Goal: Information Seeking & Learning: Find contact information

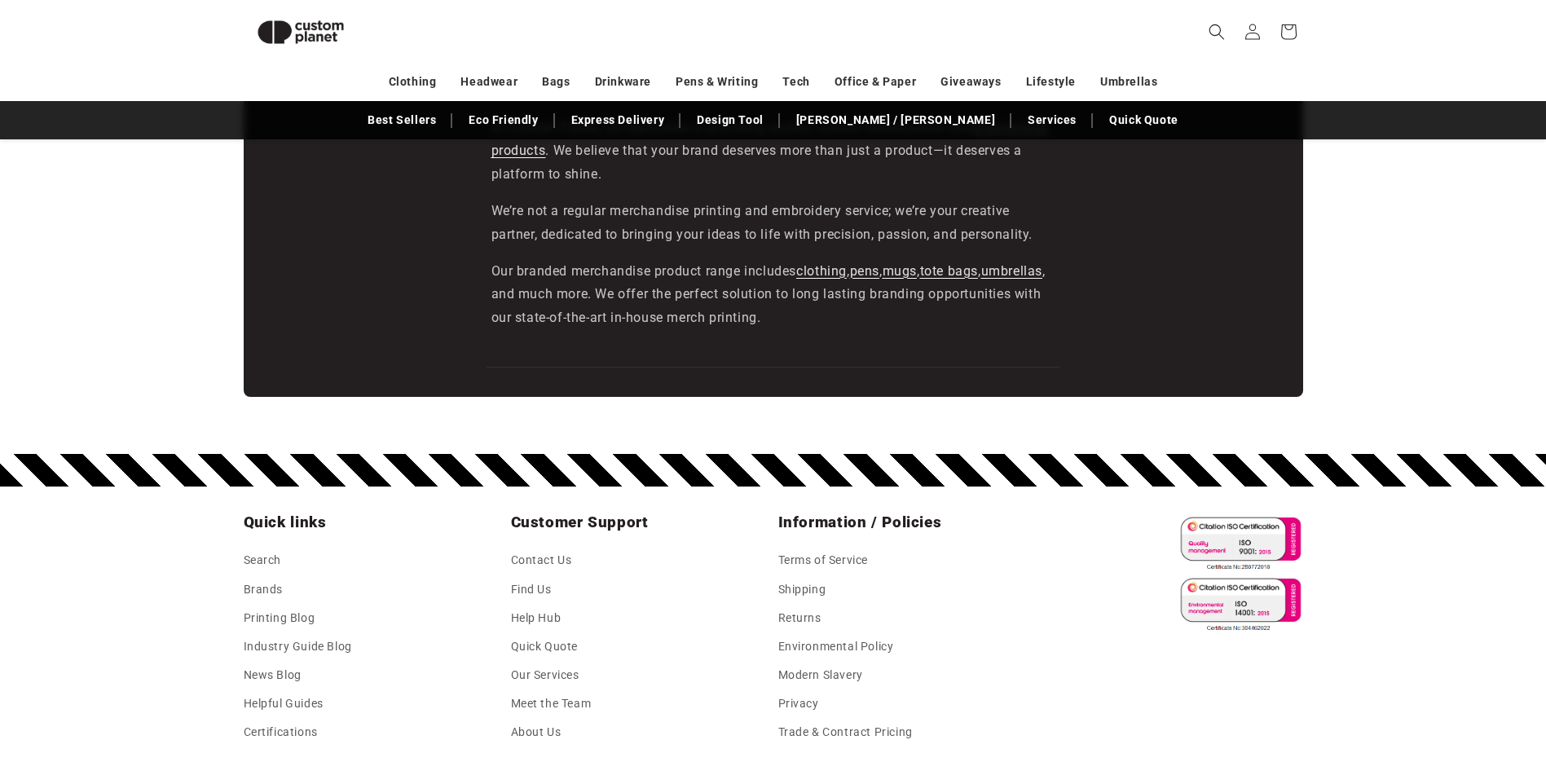
scroll to position [2831, 0]
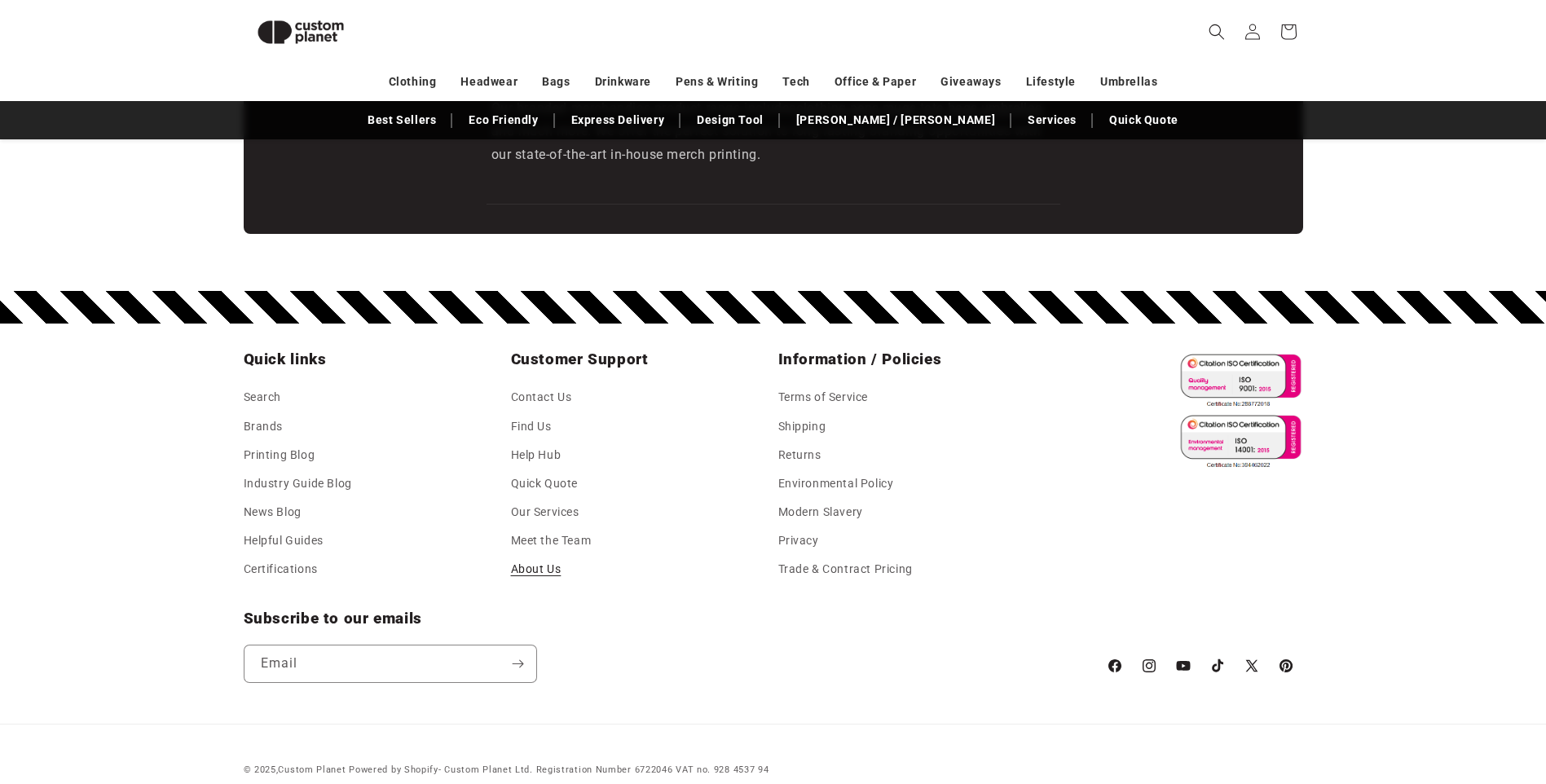
click at [540, 563] on link "About Us" at bounding box center [536, 569] width 51 height 28
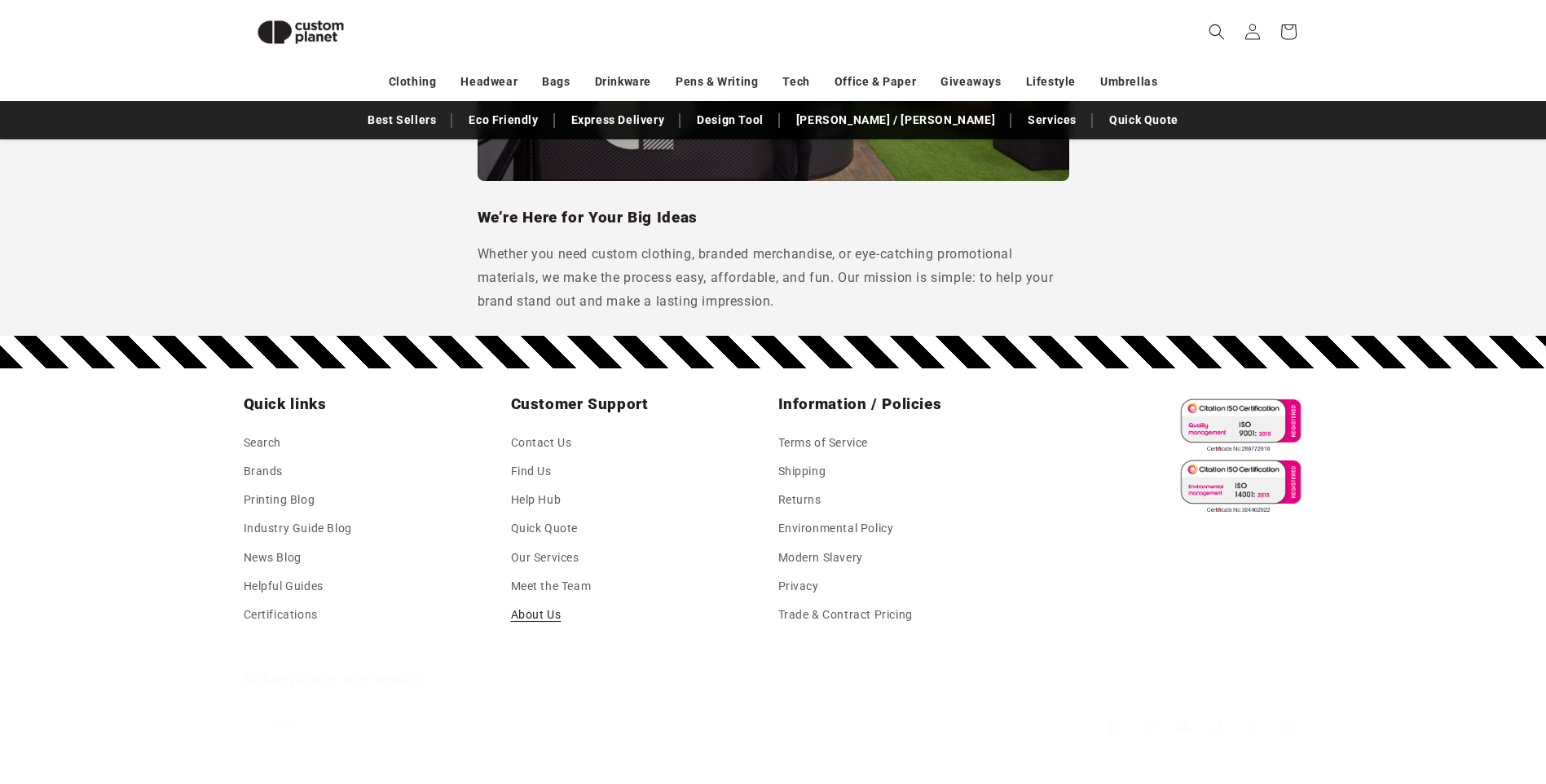
scroll to position [1514, 0]
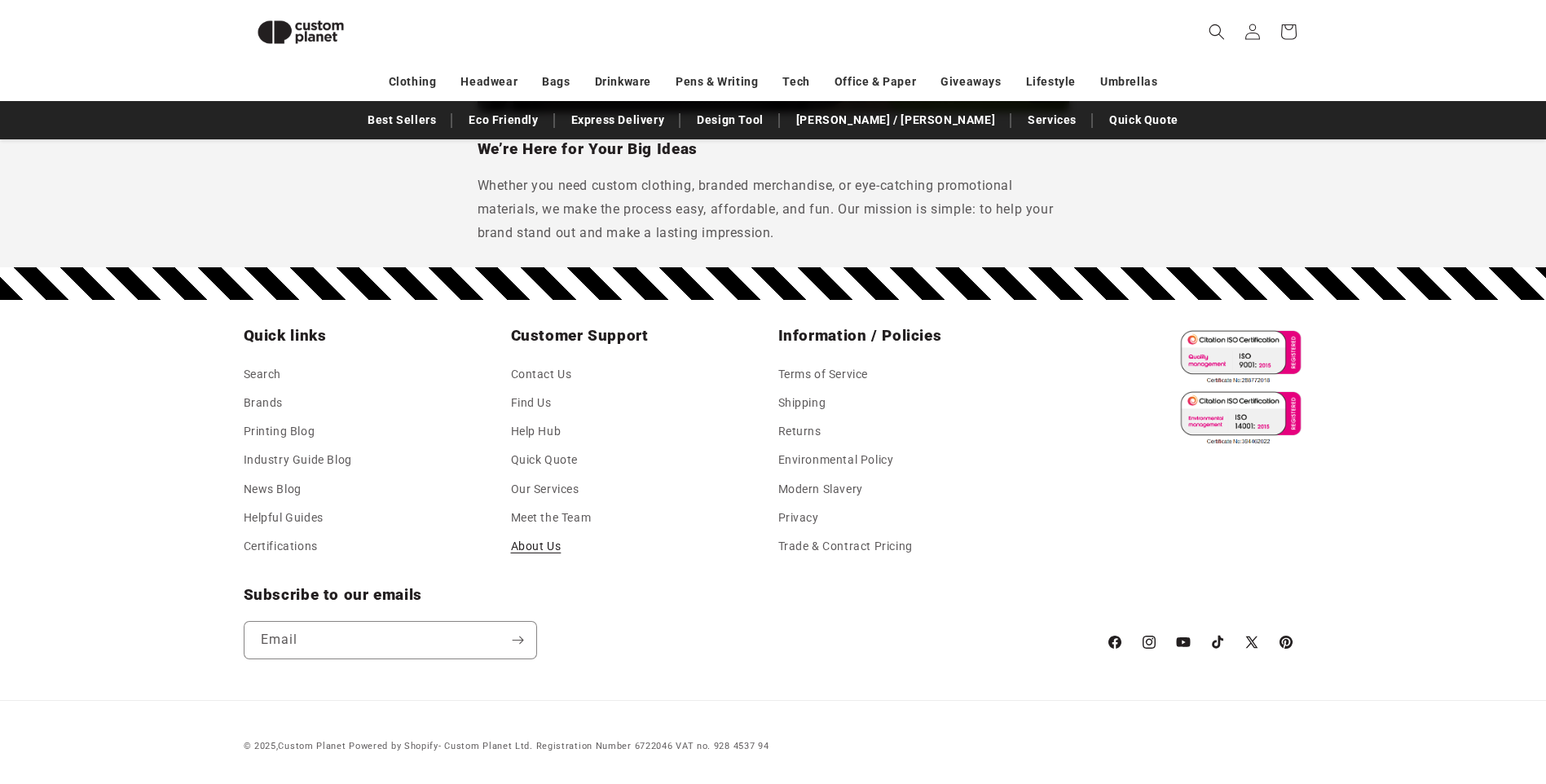
drag, startPoint x: 541, startPoint y: 373, endPoint x: 590, endPoint y: 390, distance: 51.9
click at [541, 373] on link "Contact Us" at bounding box center [541, 377] width 61 height 25
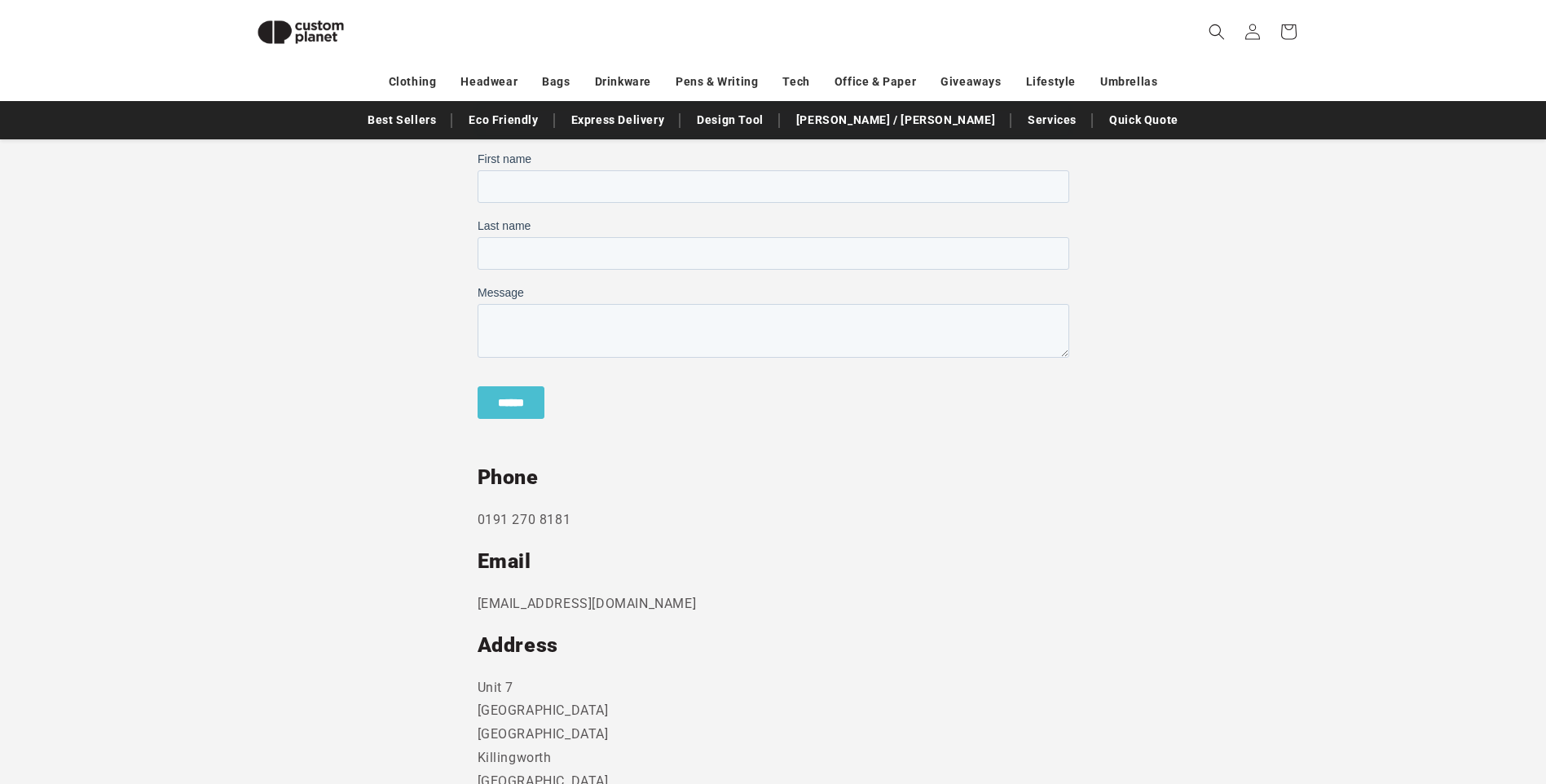
scroll to position [711, 0]
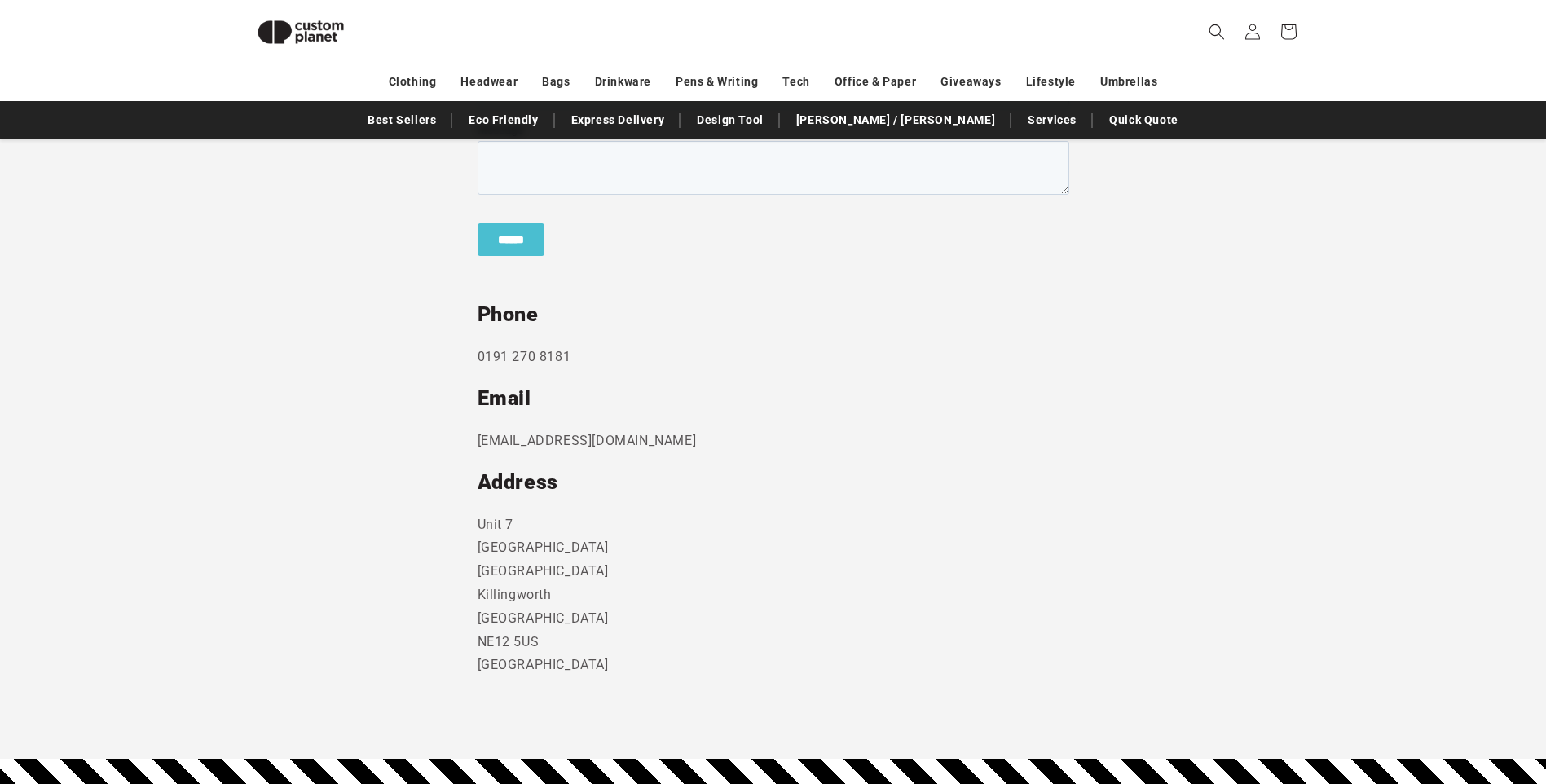
click at [860, 476] on h2 "Address" at bounding box center [773, 482] width 592 height 26
click at [669, 531] on p "[STREET_ADDRESS]" at bounding box center [773, 596] width 592 height 164
click at [546, 526] on p "[STREET_ADDRESS]" at bounding box center [773, 596] width 592 height 164
click at [613, 587] on p "[STREET_ADDRESS]" at bounding box center [773, 596] width 592 height 164
click at [643, 576] on p "[STREET_ADDRESS]" at bounding box center [773, 596] width 592 height 164
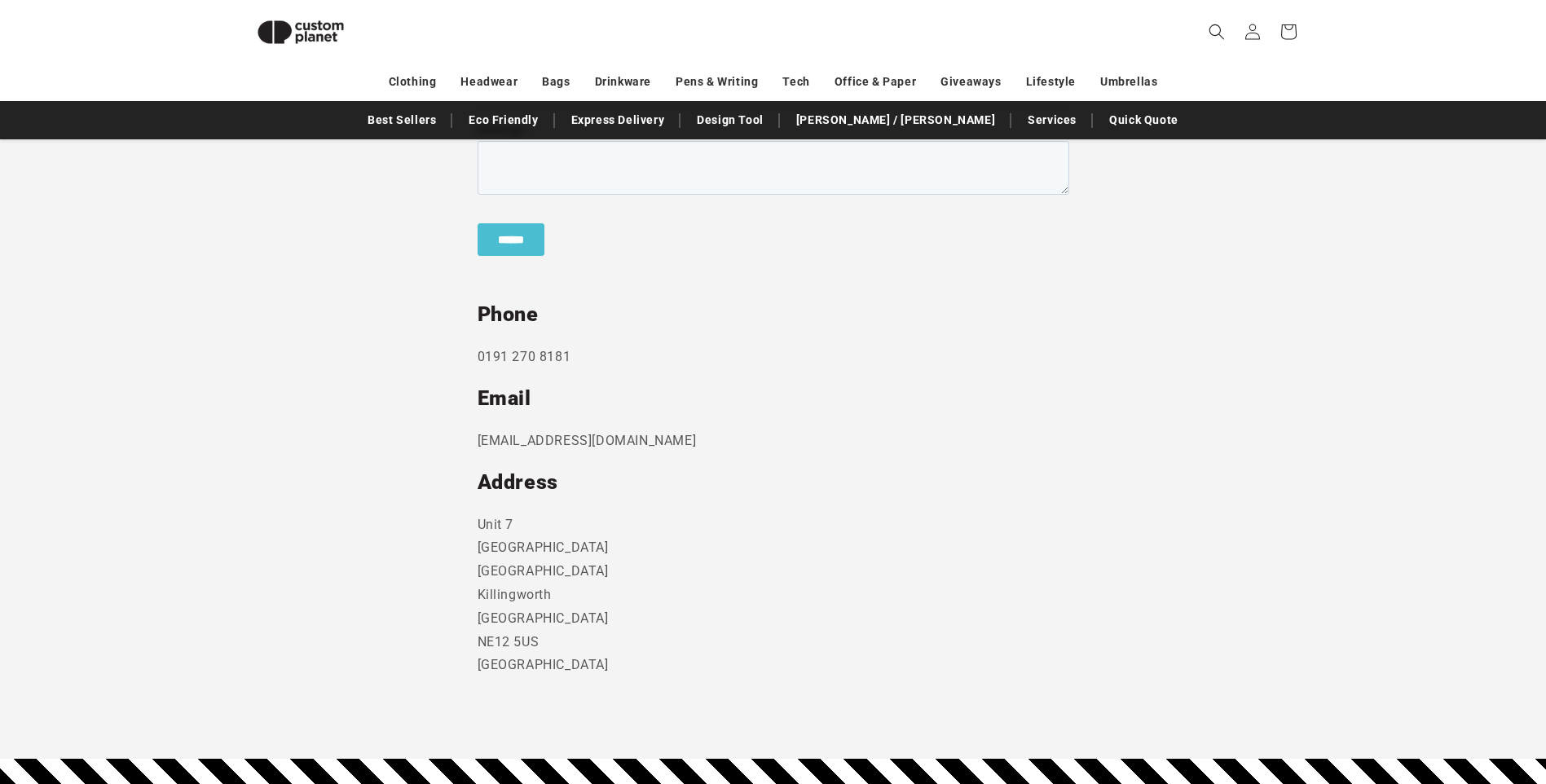
click at [677, 600] on p "[STREET_ADDRESS]" at bounding box center [773, 596] width 592 height 164
click at [600, 652] on p "[STREET_ADDRESS]" at bounding box center [773, 596] width 592 height 164
drag, startPoint x: 594, startPoint y: 660, endPoint x: 467, endPoint y: 669, distance: 127.3
click at [467, 669] on section "Send us a message and someone will get back to you within 24 hours. Phone [PHON…" at bounding box center [773, 308] width 1546 height 904
click at [559, 634] on p "[STREET_ADDRESS]" at bounding box center [773, 596] width 592 height 164
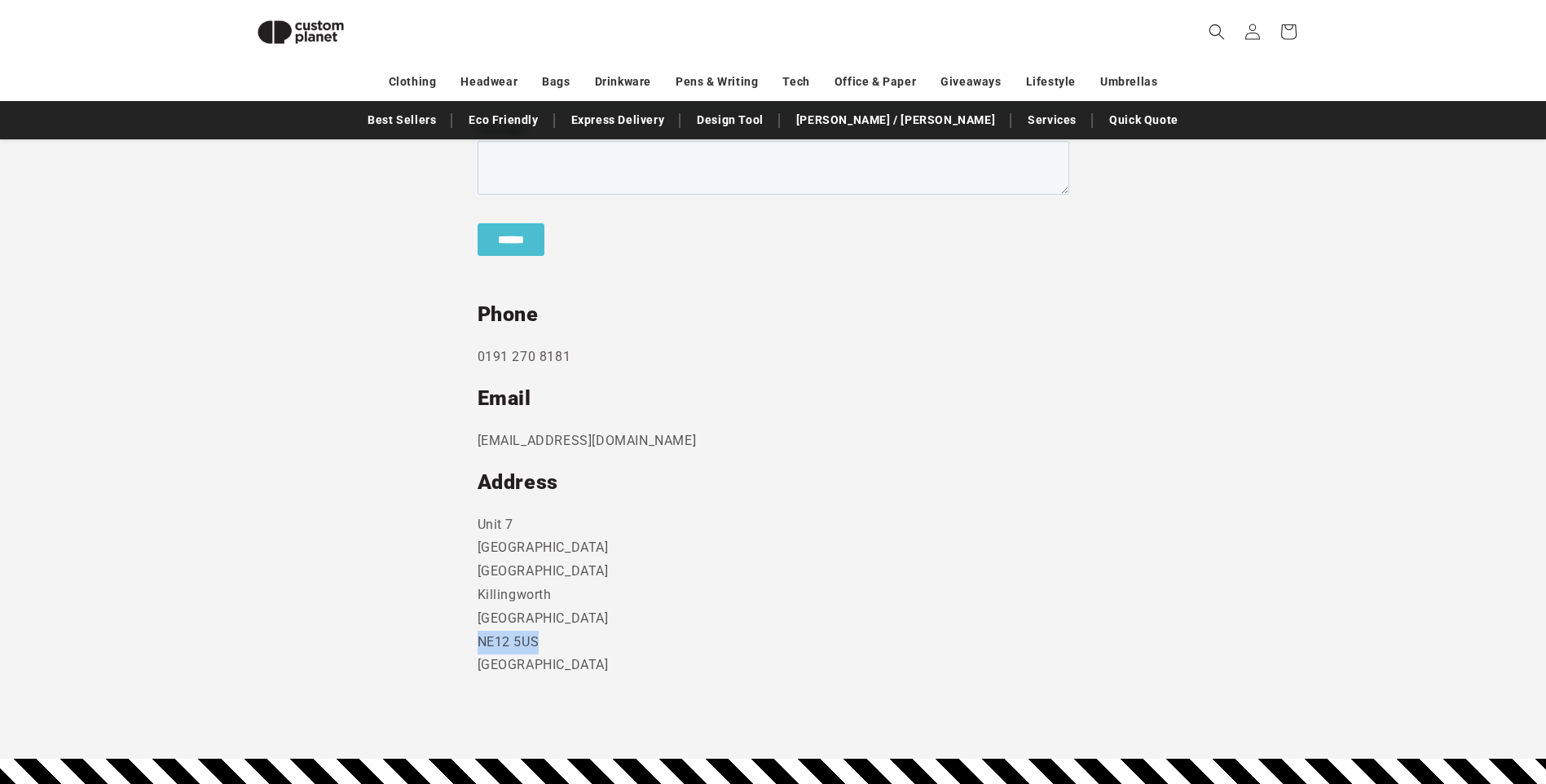
drag, startPoint x: 550, startPoint y: 642, endPoint x: 476, endPoint y: 637, distance: 74.2
click at [476, 637] on section "Send us a message and someone will get back to you within 24 hours. Phone [PHON…" at bounding box center [773, 308] width 1546 height 904
drag, startPoint x: 476, startPoint y: 637, endPoint x: 485, endPoint y: 641, distance: 9.8
copy p "NE12 5US"
click at [603, 664] on p "[STREET_ADDRESS]" at bounding box center [773, 596] width 592 height 164
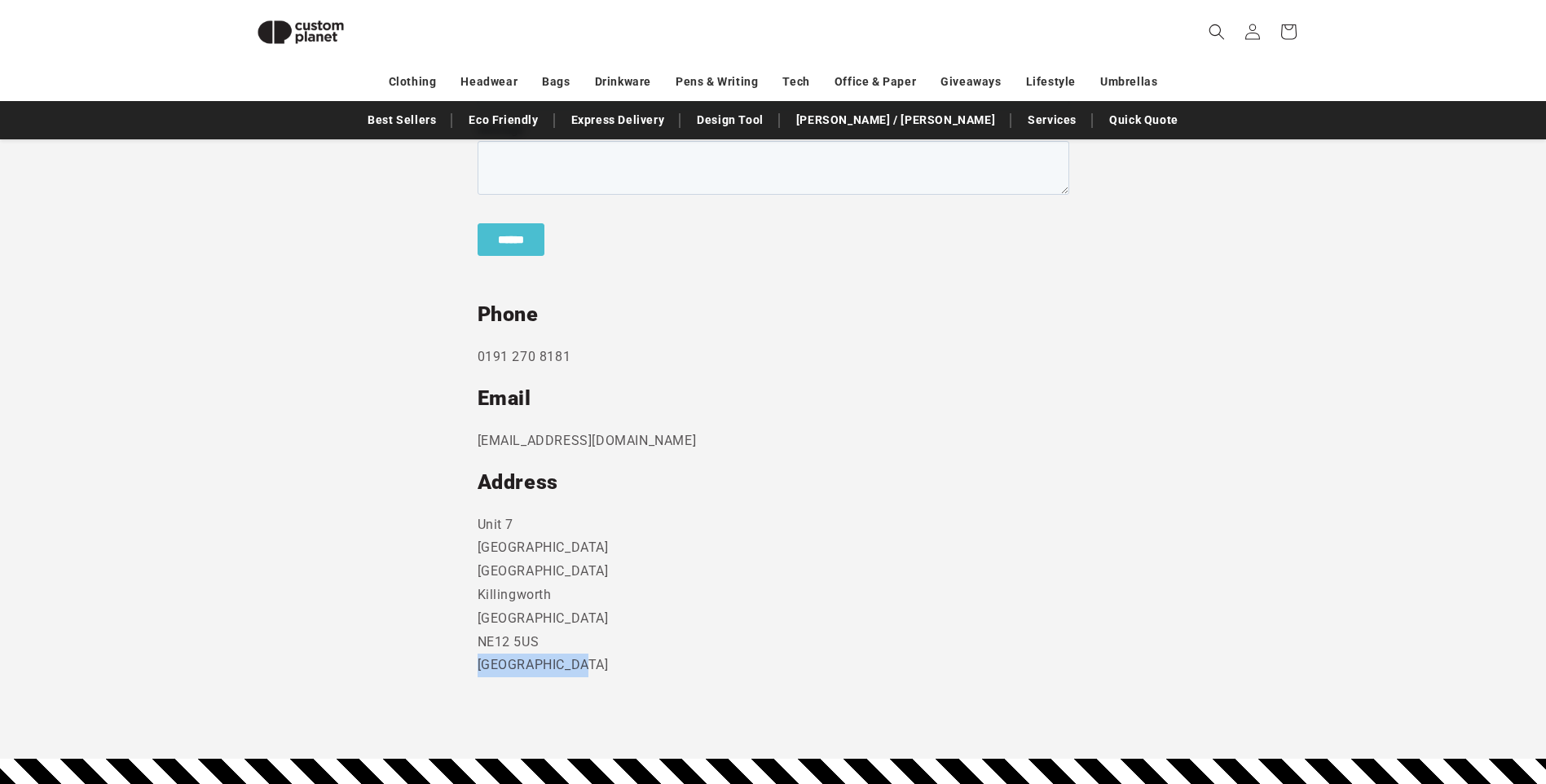
drag, startPoint x: 573, startPoint y: 668, endPoint x: 476, endPoint y: 662, distance: 97.2
click at [476, 662] on section "Send us a message and someone will get back to you within 24 hours. Phone [PHON…" at bounding box center [773, 308] width 1546 height 904
drag, startPoint x: 476, startPoint y: 662, endPoint x: 592, endPoint y: 628, distance: 120.9
click at [592, 628] on p "[STREET_ADDRESS]" at bounding box center [773, 596] width 592 height 164
drag, startPoint x: 614, startPoint y: 622, endPoint x: 485, endPoint y: 623, distance: 129.0
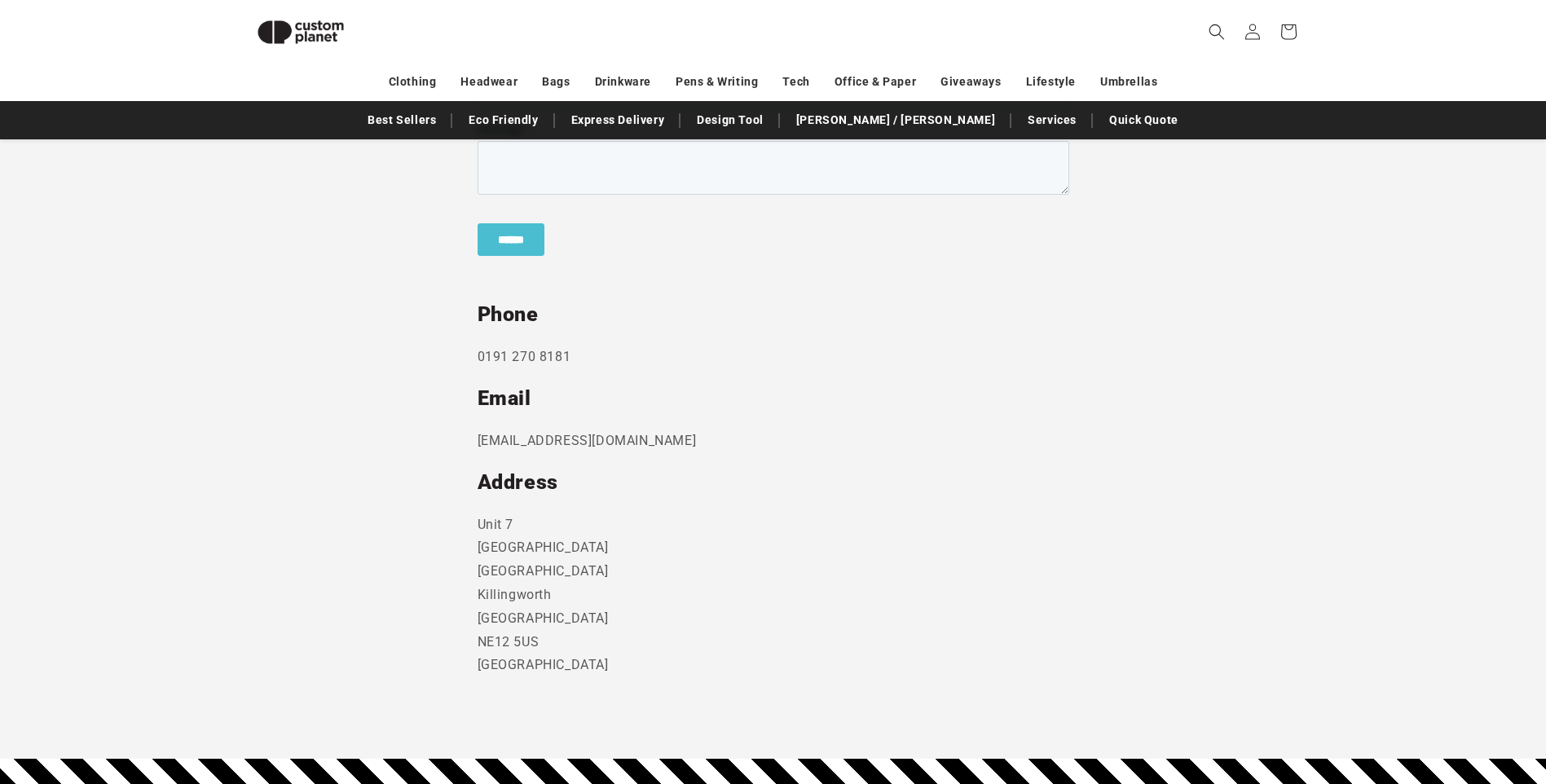
click at [485, 623] on p "[STREET_ADDRESS]" at bounding box center [773, 596] width 592 height 164
drag, startPoint x: 485, startPoint y: 623, endPoint x: 607, endPoint y: 636, distance: 122.7
click at [604, 640] on p "[STREET_ADDRESS]" at bounding box center [773, 596] width 592 height 164
drag, startPoint x: 618, startPoint y: 623, endPoint x: 476, endPoint y: 620, distance: 142.0
click at [476, 620] on section "Send us a message and someone will get back to you within 24 hours. Phone [PHON…" at bounding box center [773, 308] width 1546 height 904
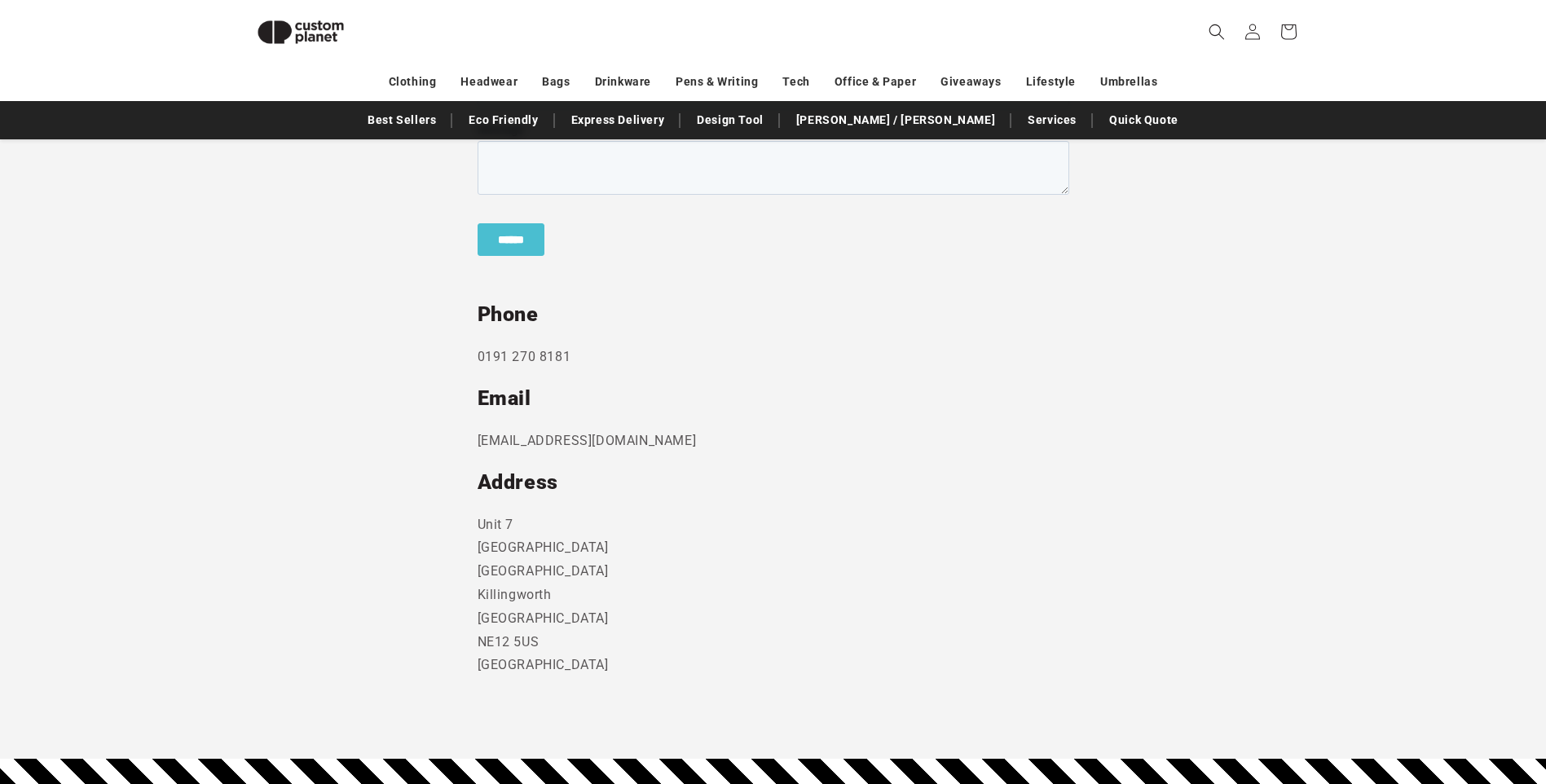
drag, startPoint x: 476, startPoint y: 620, endPoint x: 489, endPoint y: 619, distance: 13.0
copy p "[GEOGRAPHIC_DATA]"
click at [594, 681] on div "Send us a message and someone will get back to you within 24 hours. Phone [PHON…" at bounding box center [773, 308] width 592 height 904
drag, startPoint x: 586, startPoint y: 665, endPoint x: 478, endPoint y: 671, distance: 108.2
click at [478, 671] on p "[STREET_ADDRESS]" at bounding box center [773, 596] width 592 height 164
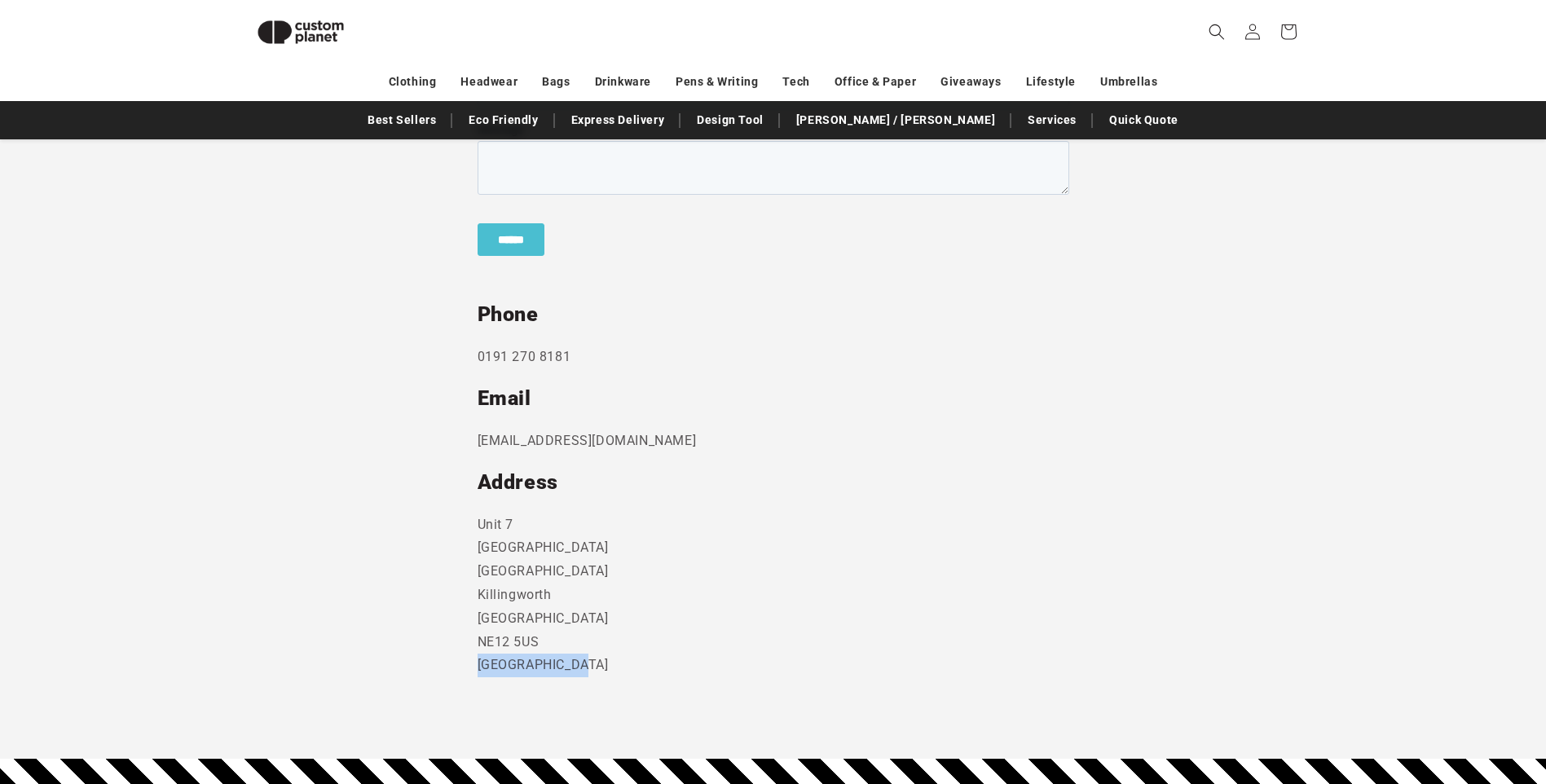
copy p "[GEOGRAPHIC_DATA]"
click at [647, 604] on p "[STREET_ADDRESS]" at bounding box center [773, 596] width 592 height 164
click at [642, 596] on p "[STREET_ADDRESS]" at bounding box center [773, 596] width 592 height 164
click at [645, 576] on p "[STREET_ADDRESS]" at bounding box center [773, 596] width 592 height 164
click at [645, 574] on p "[STREET_ADDRESS]" at bounding box center [773, 596] width 592 height 164
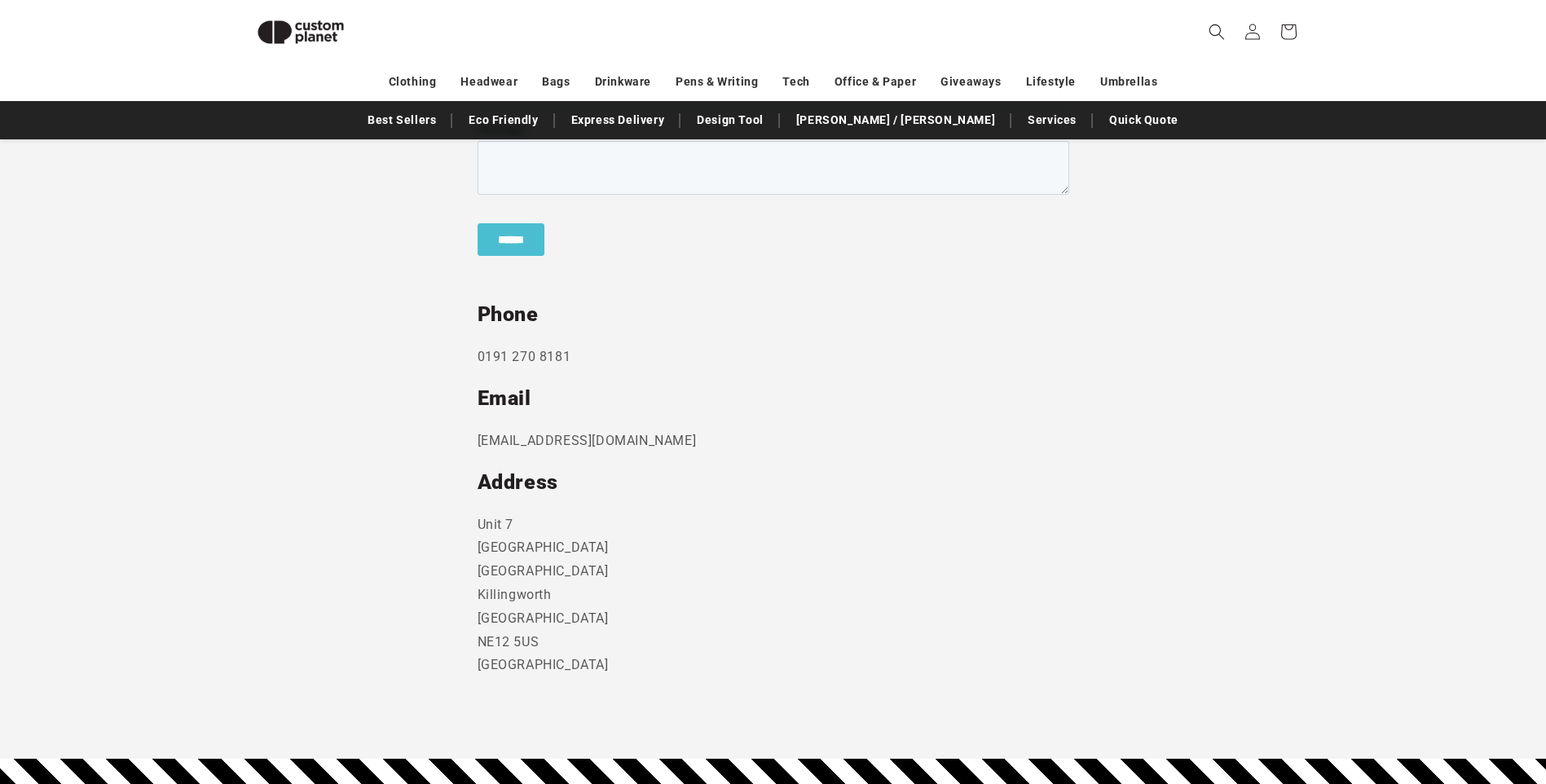
click at [644, 571] on p "[STREET_ADDRESS]" at bounding box center [773, 596] width 592 height 164
click at [639, 554] on p "[STREET_ADDRESS]" at bounding box center [773, 596] width 592 height 164
drag, startPoint x: 655, startPoint y: 444, endPoint x: 472, endPoint y: 441, distance: 183.0
click at [472, 441] on section "Send us a message and someone will get back to you within 24 hours. Phone [PHON…" at bounding box center [773, 308] width 1546 height 904
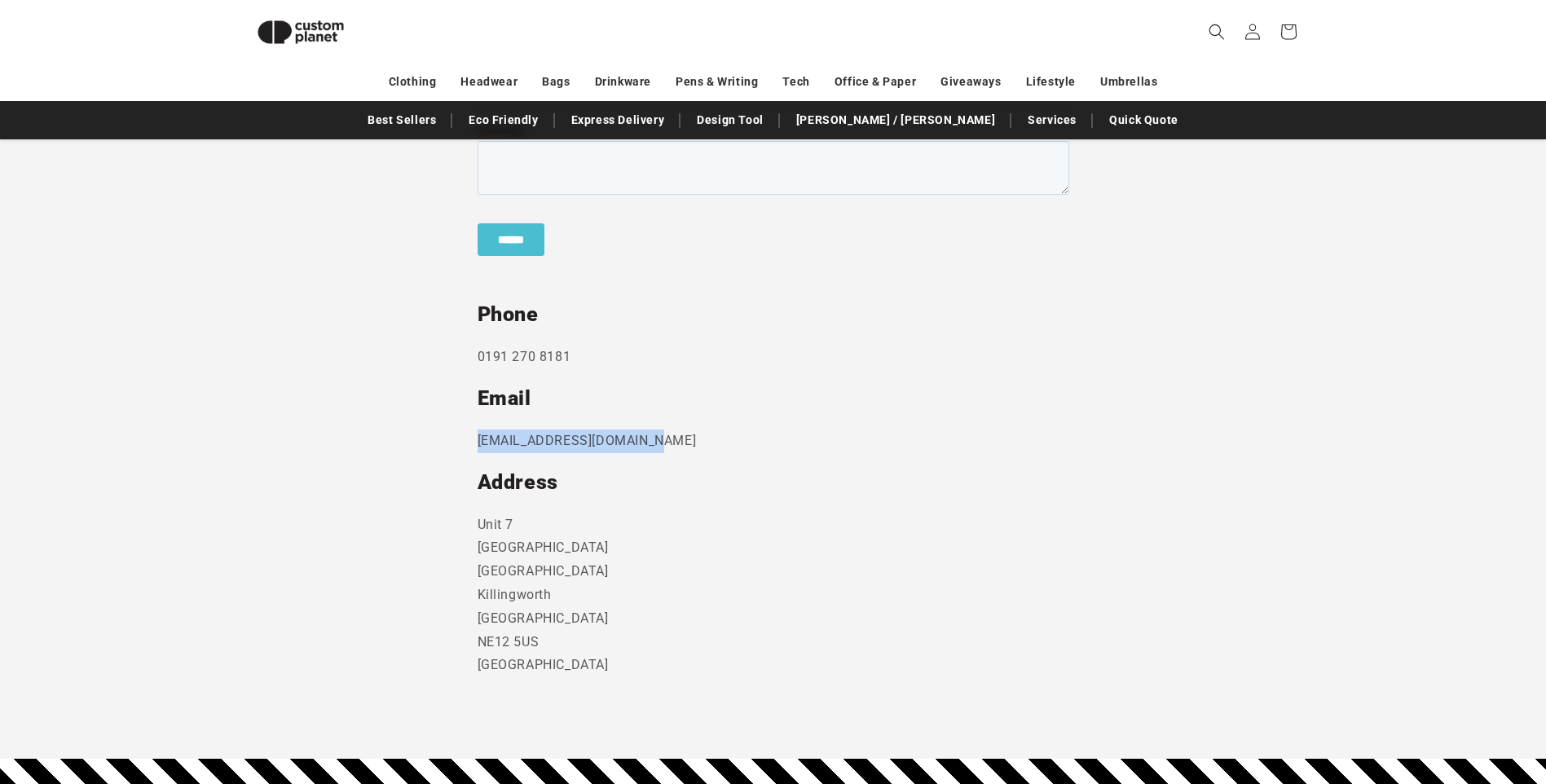
drag, startPoint x: 472, startPoint y: 441, endPoint x: 508, endPoint y: 440, distance: 36.0
copy p "[EMAIL_ADDRESS][DOMAIN_NAME]"
drag, startPoint x: 730, startPoint y: 649, endPoint x: 675, endPoint y: 613, distance: 65.7
click at [730, 649] on p "[STREET_ADDRESS]" at bounding box center [773, 596] width 592 height 164
click at [672, 599] on p "[STREET_ADDRESS]" at bounding box center [773, 596] width 592 height 164
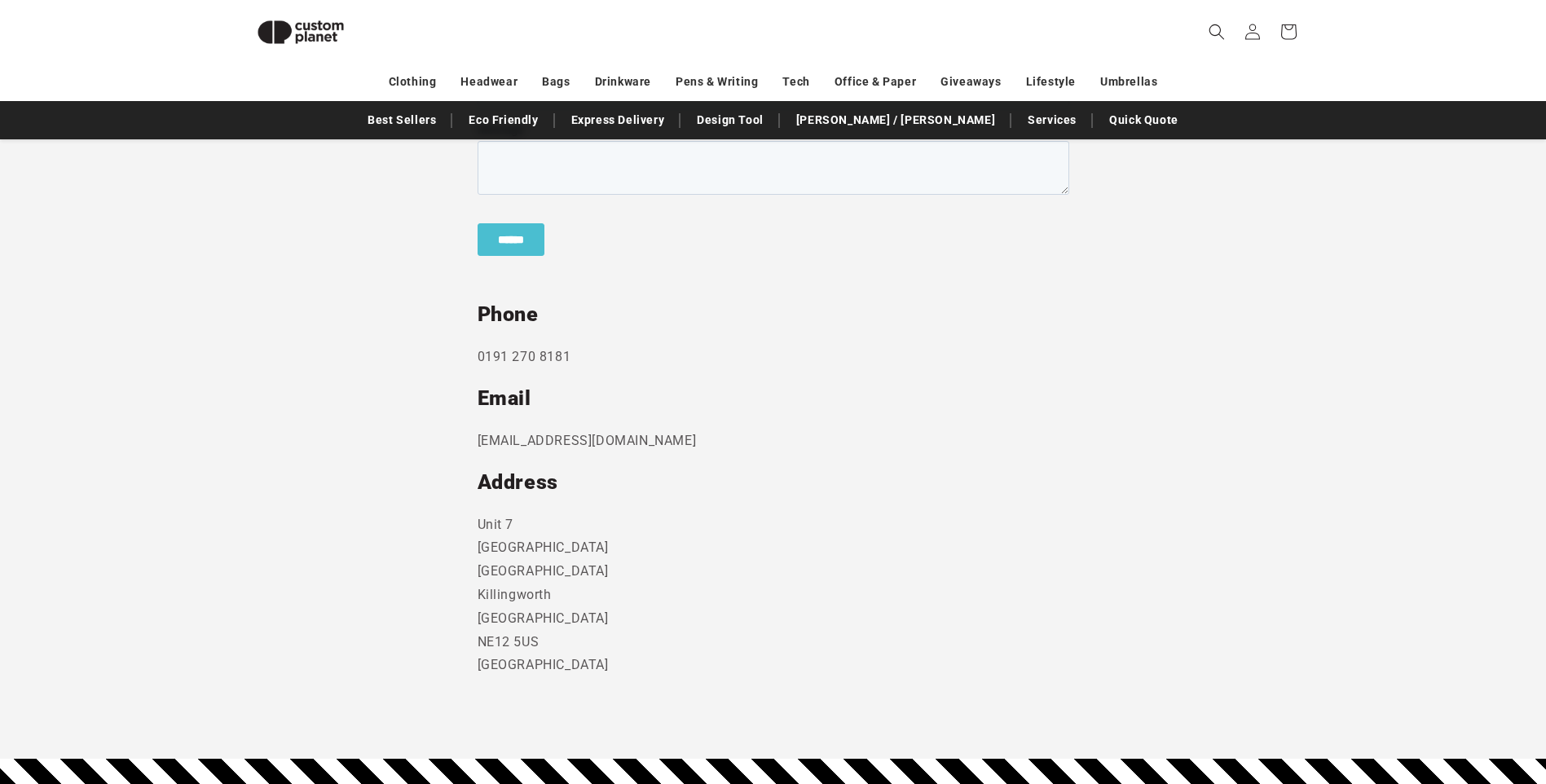
click at [650, 556] on p "[STREET_ADDRESS]" at bounding box center [773, 596] width 592 height 164
click at [630, 546] on p "[STREET_ADDRESS]" at bounding box center [773, 596] width 592 height 164
drag, startPoint x: 534, startPoint y: 522, endPoint x: 456, endPoint y: 516, distance: 78.2
click at [456, 516] on section "Send us a message and someone will get back to you within 24 hours. Phone [PHON…" at bounding box center [773, 308] width 1546 height 904
drag, startPoint x: 587, startPoint y: 563, endPoint x: 500, endPoint y: 528, distance: 93.8
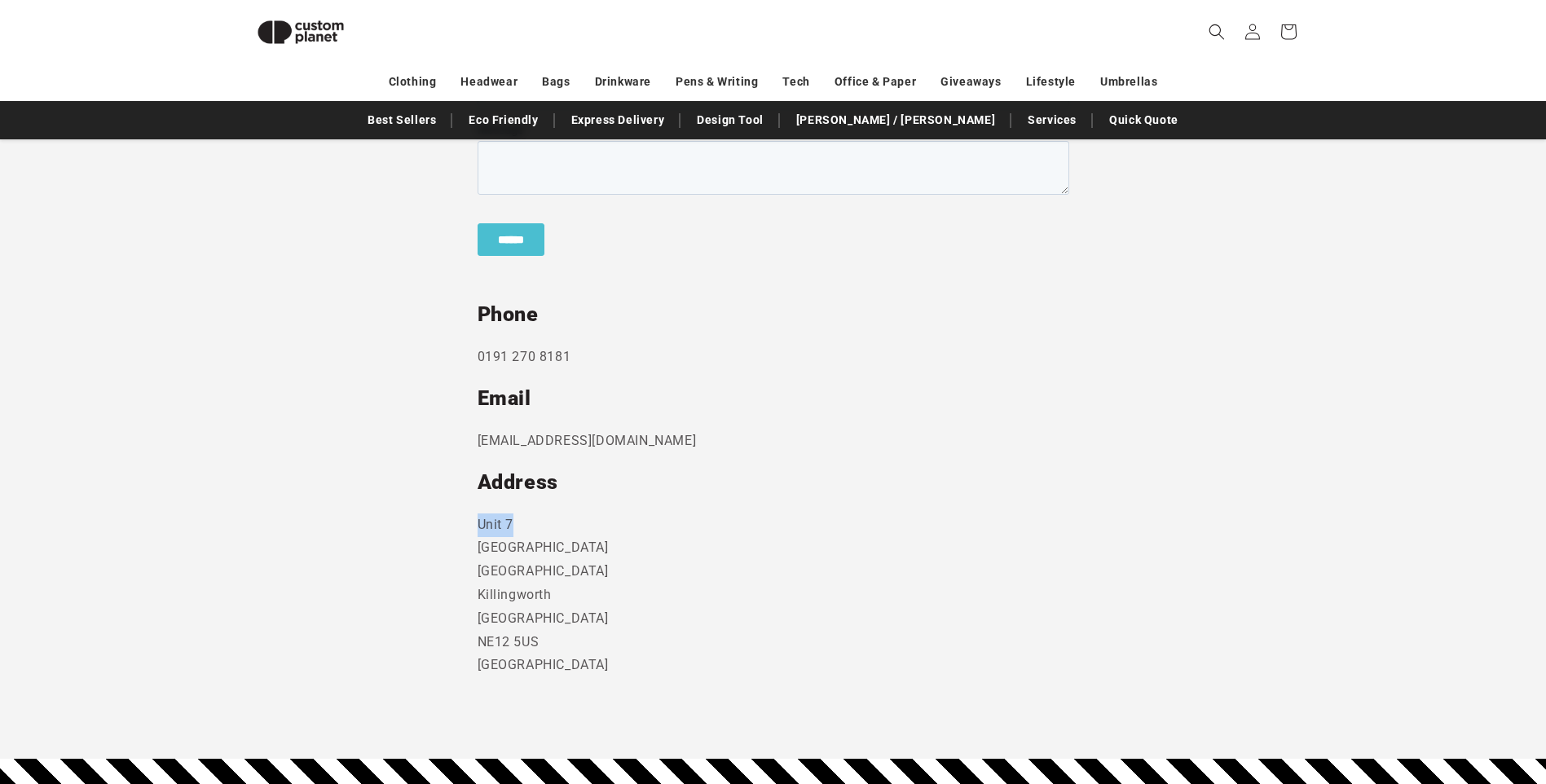
copy p "Unit 7"
drag, startPoint x: 633, startPoint y: 549, endPoint x: 486, endPoint y: 548, distance: 147.0
click at [486, 548] on p "[STREET_ADDRESS]" at bounding box center [773, 596] width 592 height 164
drag, startPoint x: 486, startPoint y: 548, endPoint x: 596, endPoint y: 576, distance: 113.5
click at [596, 576] on p "[STREET_ADDRESS]" at bounding box center [773, 596] width 592 height 164
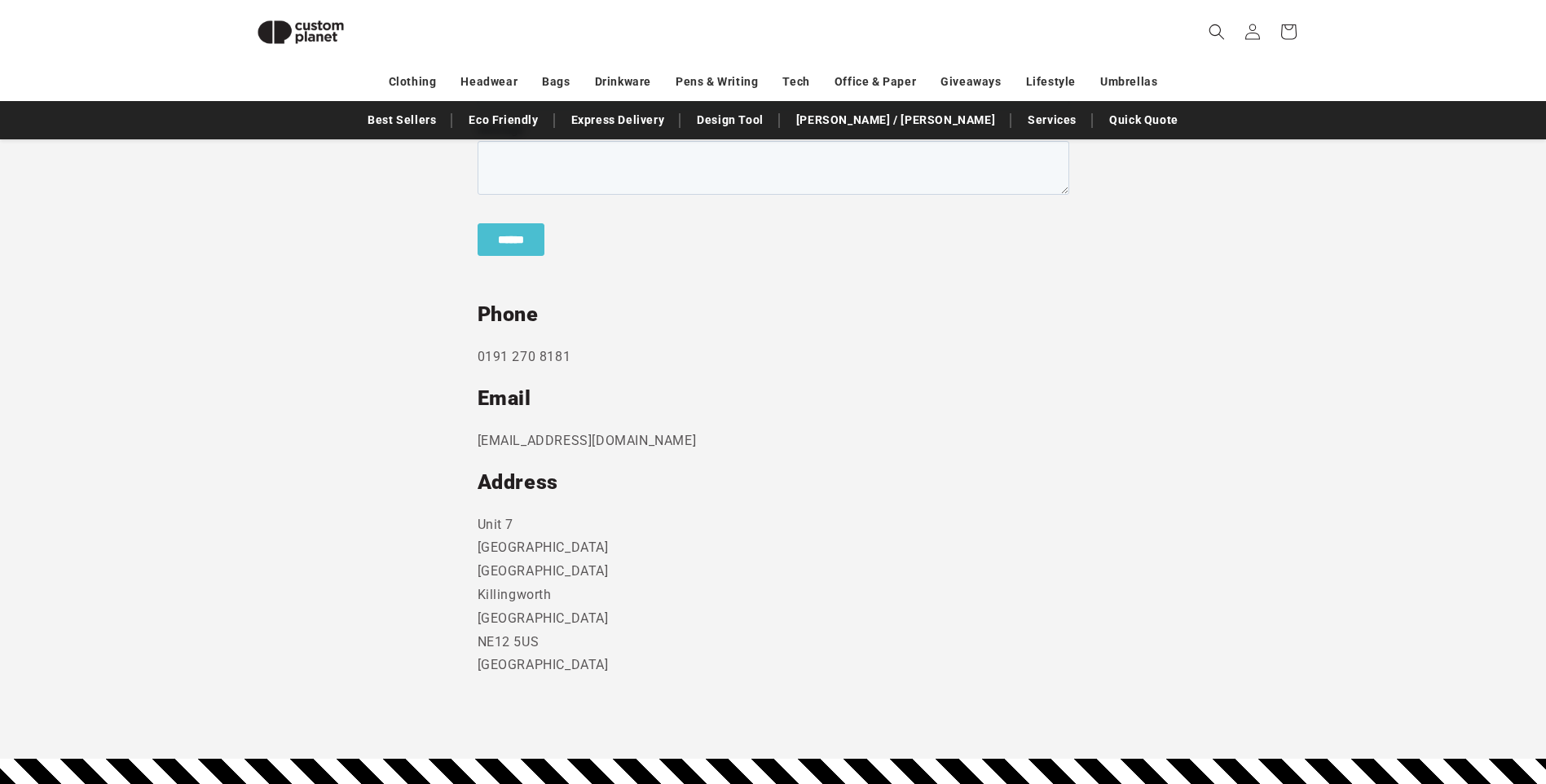
drag, startPoint x: 572, startPoint y: 588, endPoint x: 562, endPoint y: 592, distance: 10.8
click at [562, 592] on p "[STREET_ADDRESS]" at bounding box center [773, 596] width 592 height 164
drag, startPoint x: 561, startPoint y: 593, endPoint x: 476, endPoint y: 550, distance: 95.3
click at [476, 550] on section "Send us a message and someone will get back to you within 24 hours. Phone [PHON…" at bounding box center [773, 308] width 1546 height 904
drag, startPoint x: 476, startPoint y: 550, endPoint x: 519, endPoint y: 549, distance: 43.0
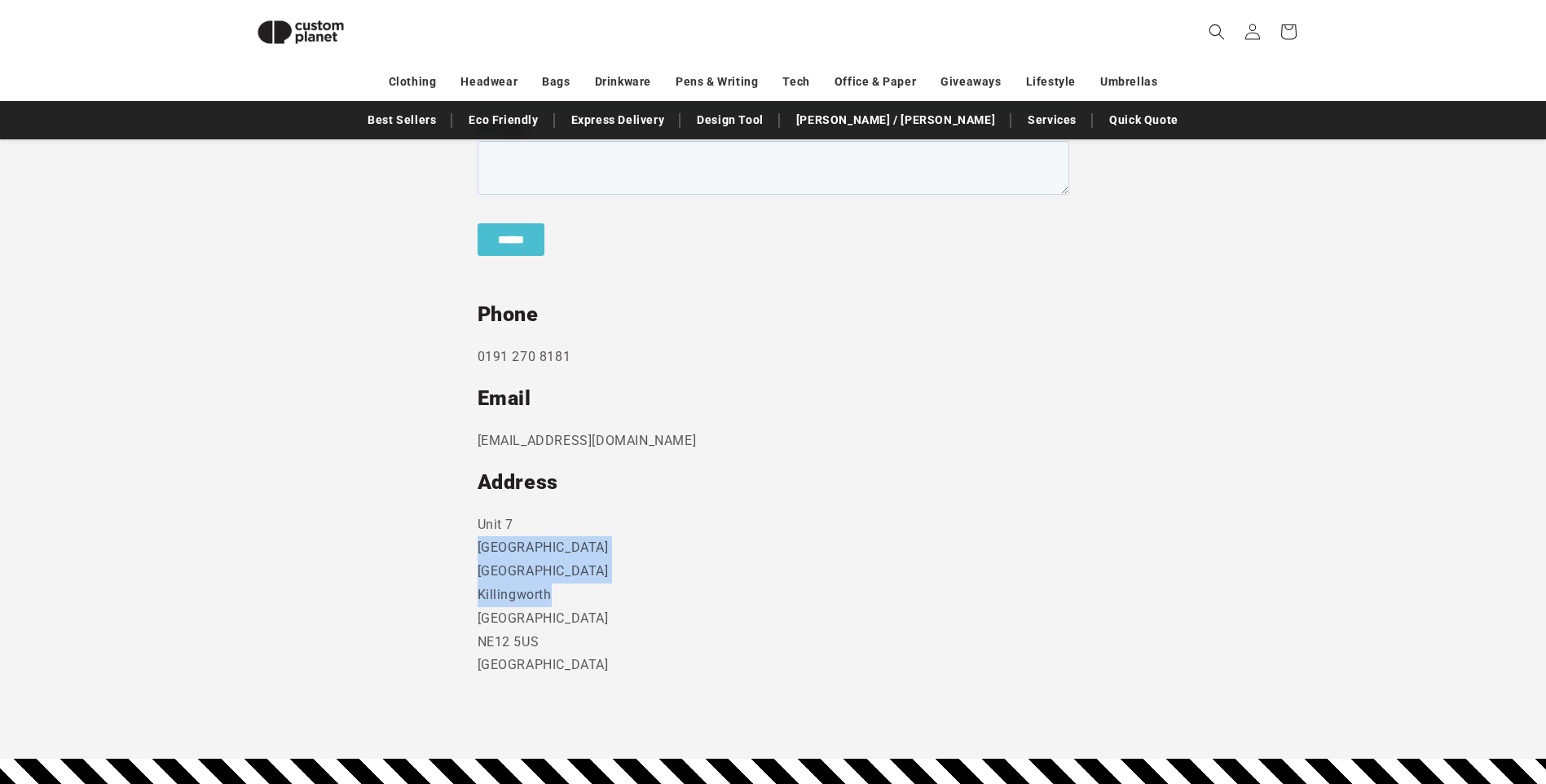
copy p "[GEOGRAPHIC_DATA] [GEOGRAPHIC_DATA]"
click at [687, 606] on p "[STREET_ADDRESS]" at bounding box center [773, 596] width 592 height 164
drag, startPoint x: 613, startPoint y: 572, endPoint x: 478, endPoint y: 579, distance: 135.2
click at [478, 579] on p "[STREET_ADDRESS]" at bounding box center [773, 596] width 592 height 164
drag, startPoint x: 478, startPoint y: 579, endPoint x: 495, endPoint y: 577, distance: 17.1
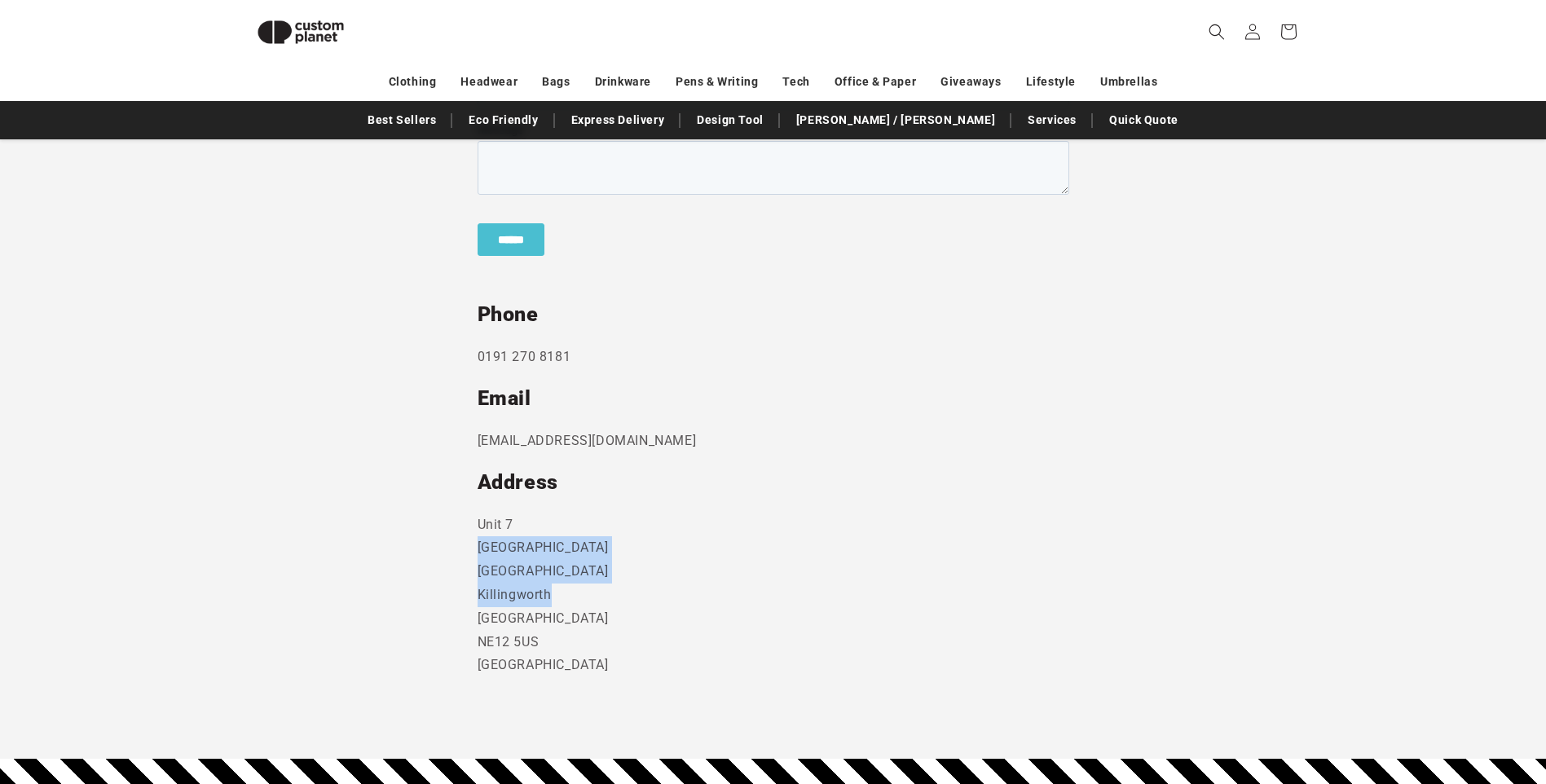
copy p "[GEOGRAPHIC_DATA]"
click at [662, 664] on p "[STREET_ADDRESS]" at bounding box center [773, 596] width 592 height 164
click at [623, 624] on p "[STREET_ADDRESS]" at bounding box center [773, 596] width 592 height 164
drag, startPoint x: 561, startPoint y: 604, endPoint x: 458, endPoint y: 596, distance: 103.3
click at [458, 596] on section "Send us a message and someone will get back to you within 24 hours. Phone [PHON…" at bounding box center [773, 308] width 1546 height 904
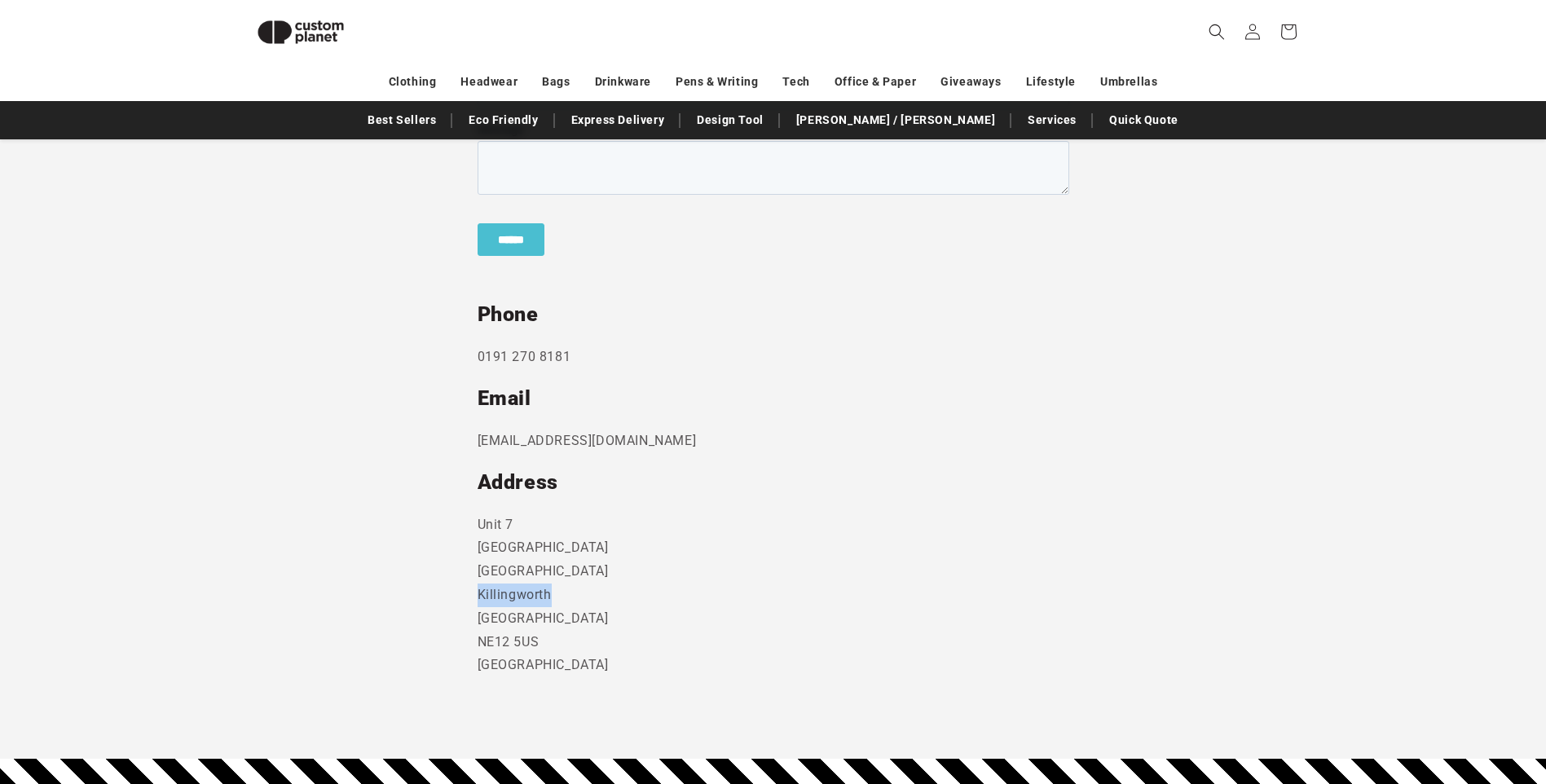
drag, startPoint x: 458, startPoint y: 596, endPoint x: 496, endPoint y: 597, distance: 38.0
copy p "Killingworth"
click at [888, 489] on h2 "Address" at bounding box center [773, 482] width 592 height 26
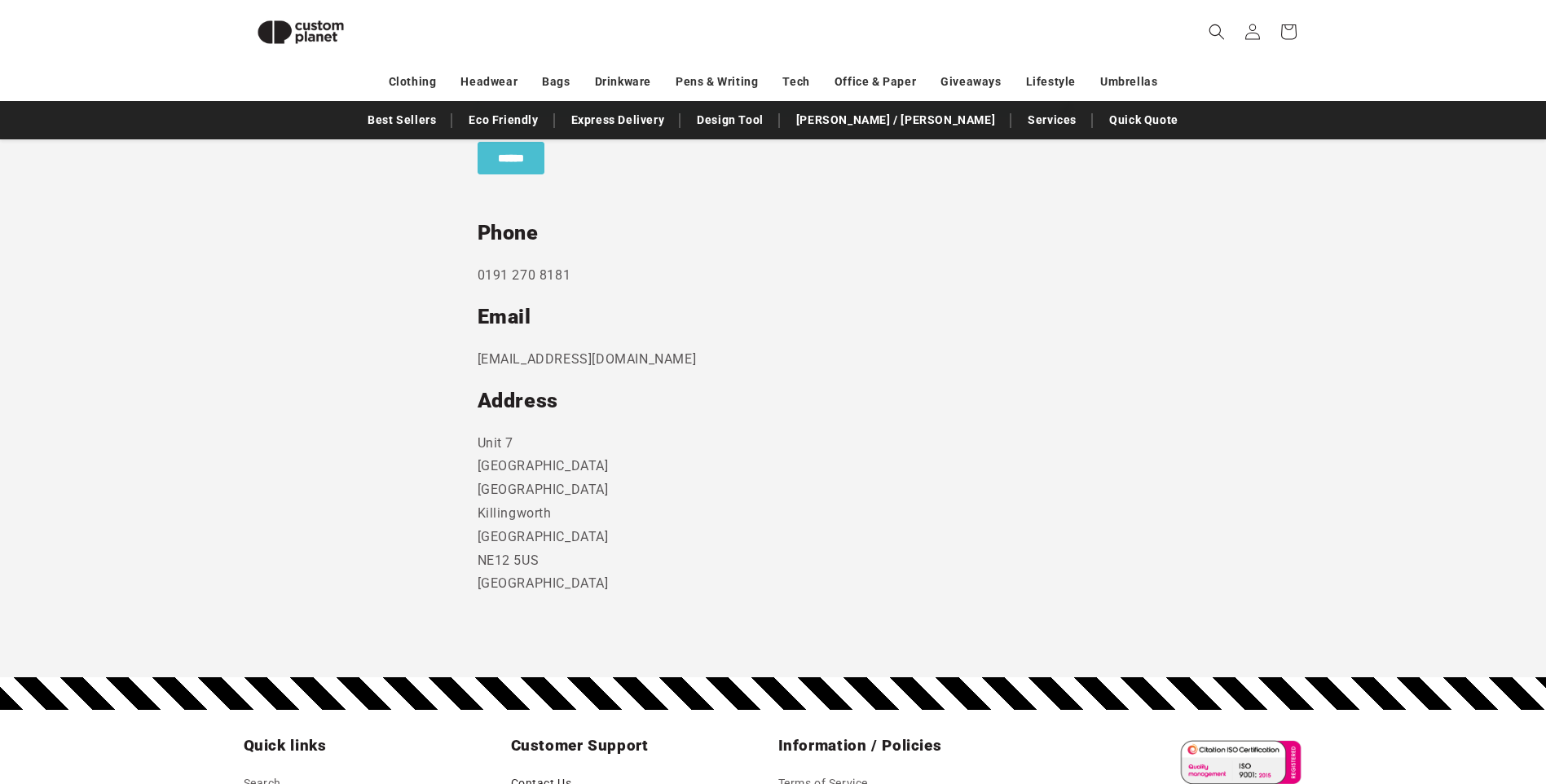
click at [644, 517] on p "[STREET_ADDRESS]" at bounding box center [773, 514] width 592 height 164
drag, startPoint x: 575, startPoint y: 514, endPoint x: 467, endPoint y: 508, distance: 108.2
click at [467, 508] on section "Send us a message and someone will get back to you within 24 hours. Phone [PHON…" at bounding box center [773, 226] width 1546 height 904
drag, startPoint x: 467, startPoint y: 508, endPoint x: 490, endPoint y: 512, distance: 23.3
copy p "Killingworth"
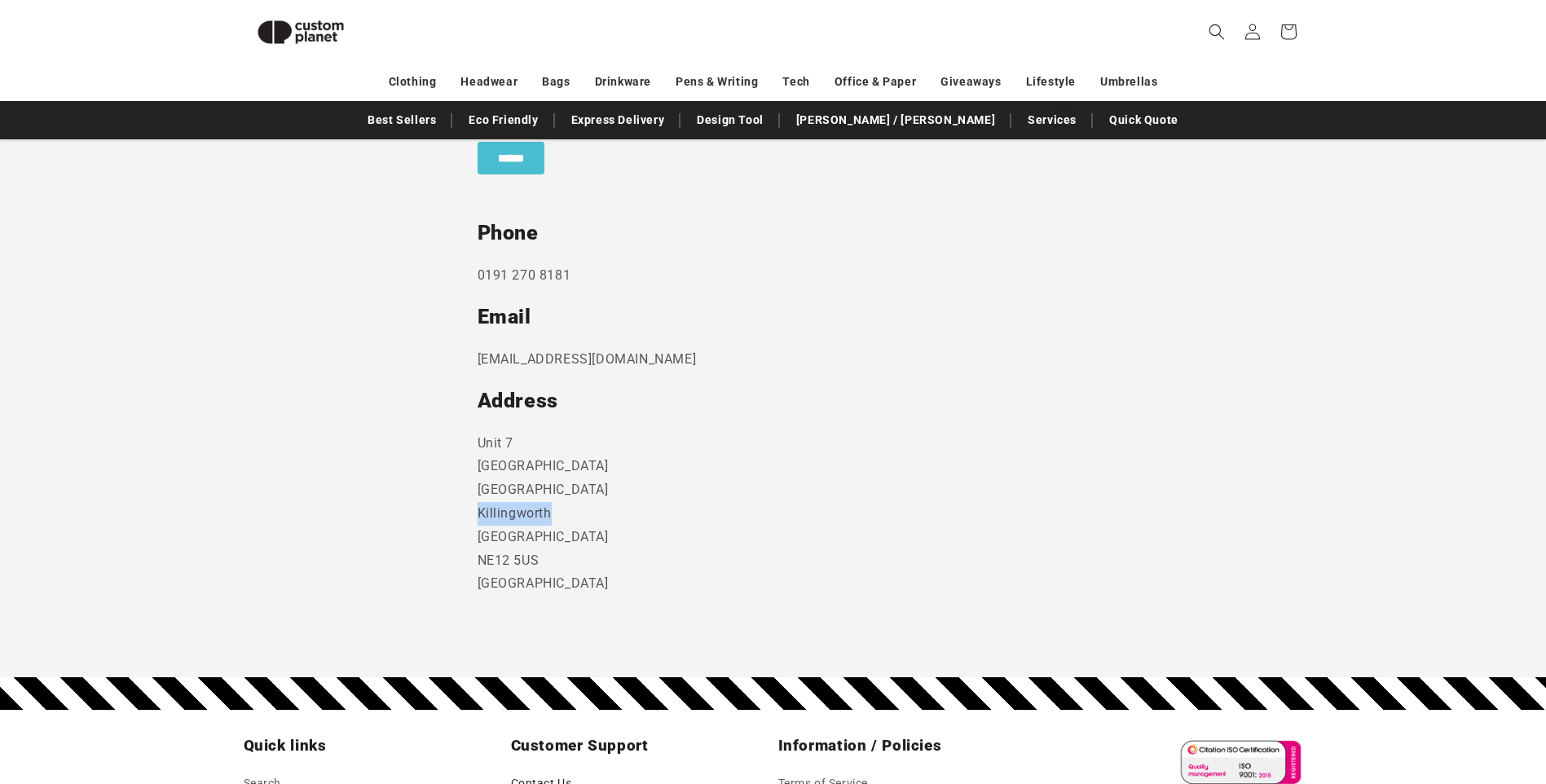
drag, startPoint x: 736, startPoint y: 428, endPoint x: 1090, endPoint y: 136, distance: 458.9
click at [736, 428] on div "Send us a message and someone will get back to you within 24 hours. Phone [PHON…" at bounding box center [773, 200] width 592 height 793
